Goal: Task Accomplishment & Management: Manage account settings

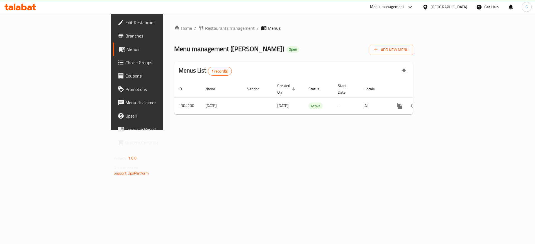
click at [24, 6] on icon at bounding box center [23, 7] width 5 height 7
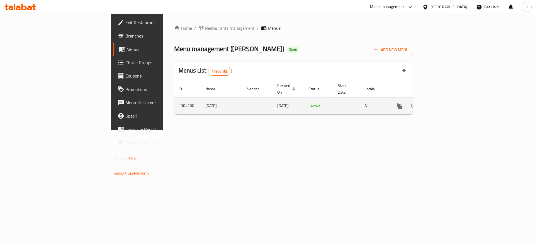
click at [443, 103] on icon "enhanced table" at bounding box center [439, 106] width 7 height 7
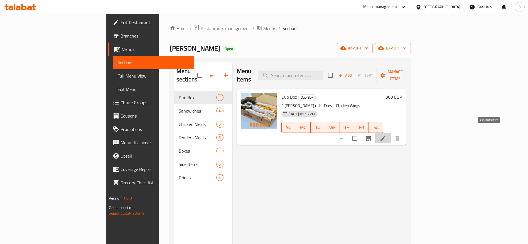
click at [386, 136] on icon at bounding box center [383, 138] width 5 height 5
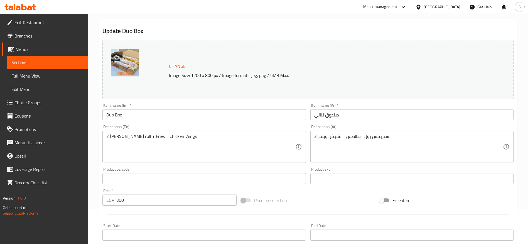
scroll to position [36, 0]
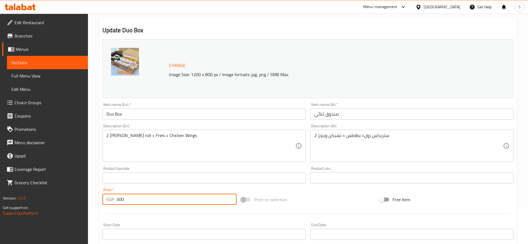
click at [157, 201] on input "300" at bounding box center [176, 199] width 120 height 11
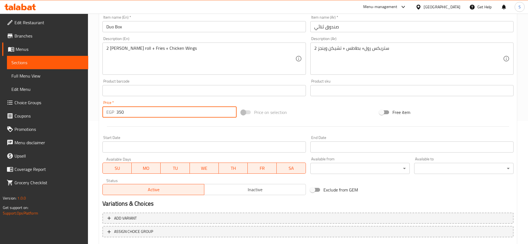
scroll to position [157, 0]
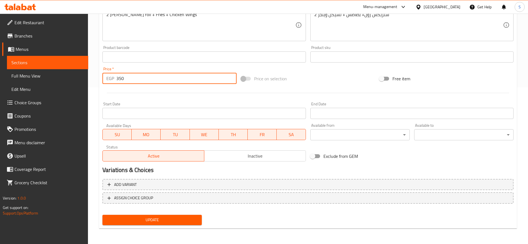
type input "350"
click at [151, 219] on span "Update" at bounding box center [152, 220] width 90 height 7
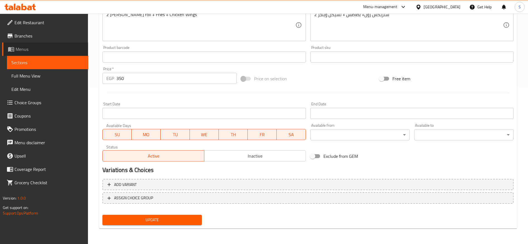
click at [23, 45] on link "Menus" at bounding box center [45, 49] width 86 height 13
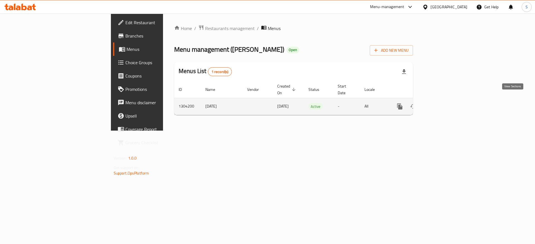
click at [443, 103] on icon "enhanced table" at bounding box center [439, 106] width 7 height 7
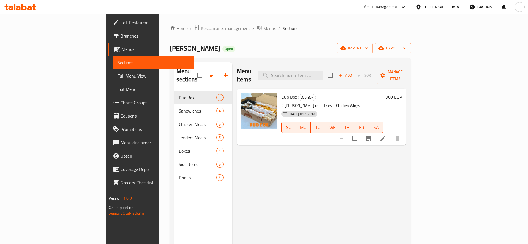
click at [22, 6] on icon at bounding box center [23, 7] width 5 height 7
